Goal: Task Accomplishment & Management: Manage account settings

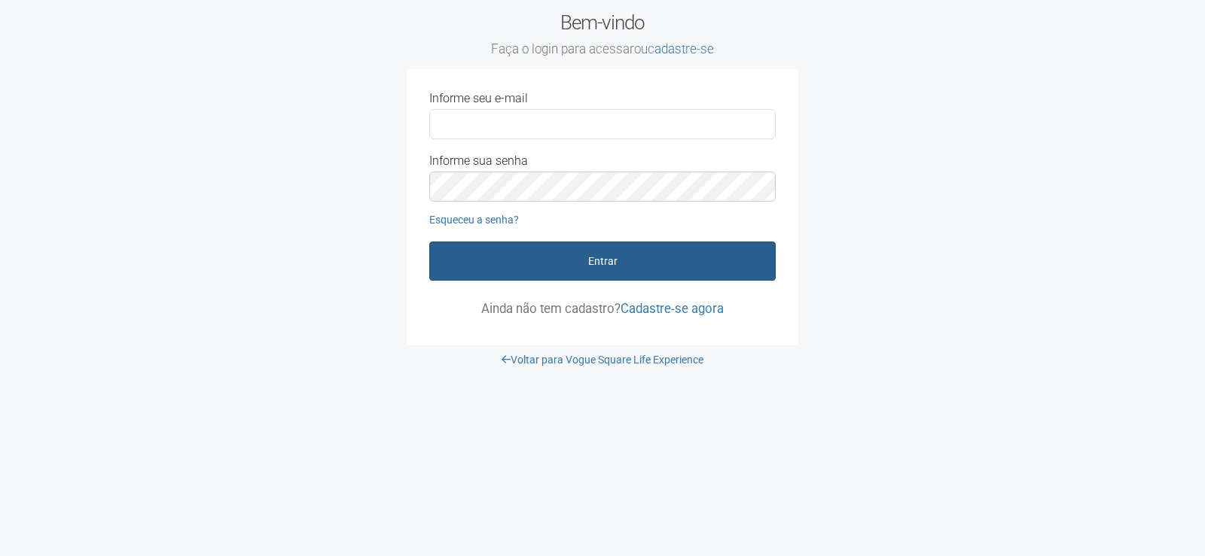
type input "**********"
click at [563, 258] on button "Entrar" at bounding box center [602, 261] width 346 height 39
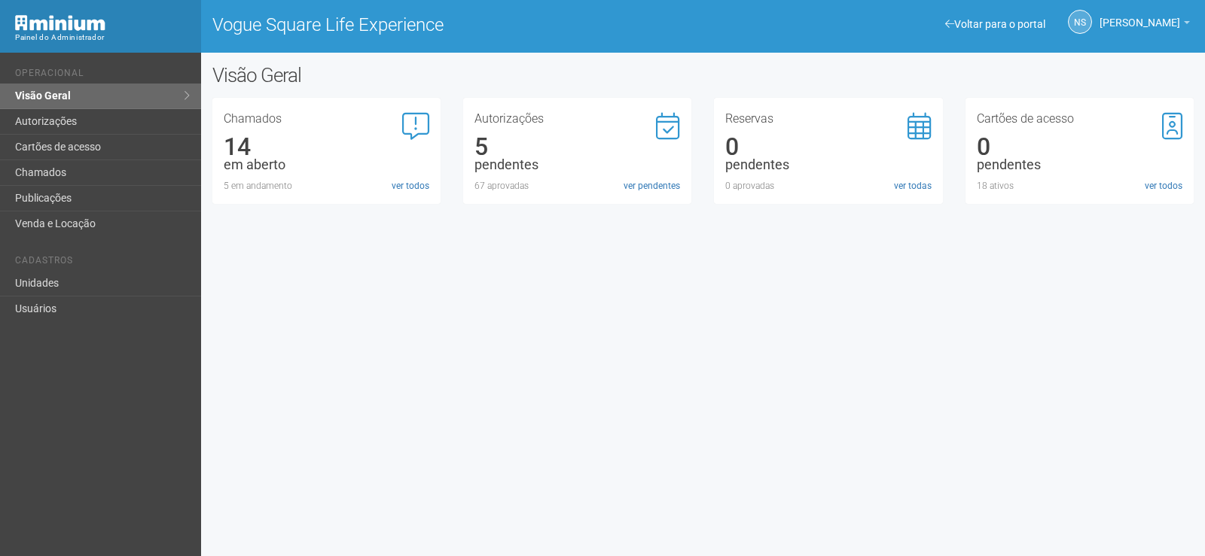
click at [949, 373] on div "Voltar para o portal Operacional Visão Geral Autorizações Cartões de acesso Cha…" at bounding box center [602, 305] width 1205 height 504
click at [649, 193] on div "Autorizações 5 pendentes 67 aprovadas ver pendentes" at bounding box center [577, 151] width 228 height 106
click at [645, 189] on link "ver pendentes" at bounding box center [651, 186] width 56 height 14
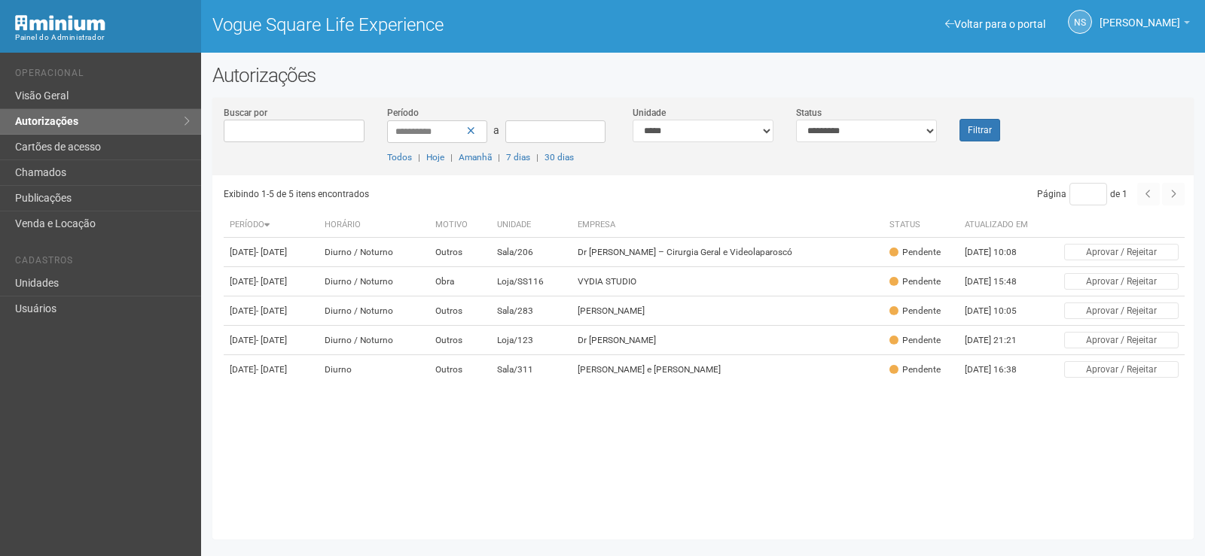
click at [735, 461] on div "Exibindo 1-5 de 5 itens encontrados Página * de 1 Período [GEOGRAPHIC_DATA] Mot…" at bounding box center [709, 351] width 970 height 353
click at [704, 200] on div "Página * de 1" at bounding box center [942, 194] width 486 height 23
